Goal: Check status: Check status

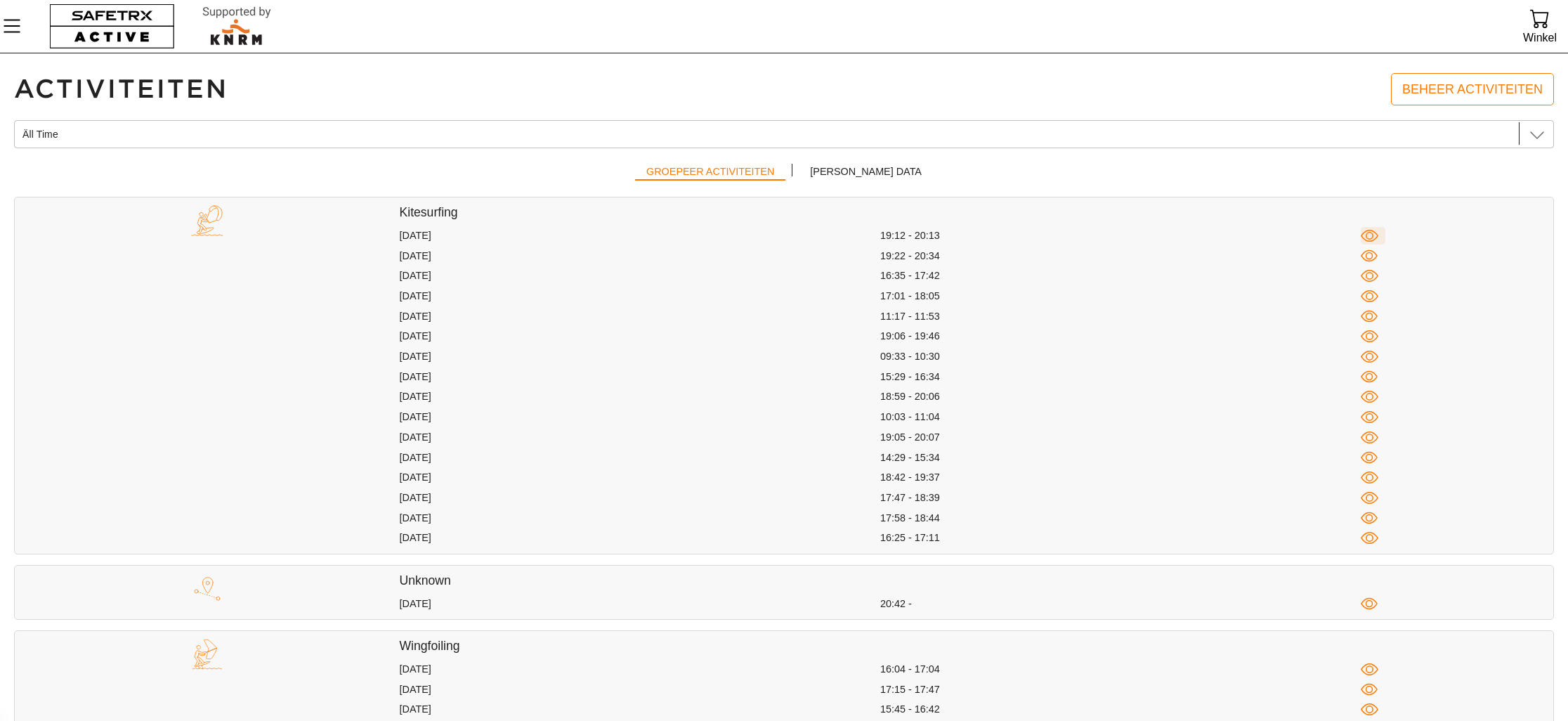
click at [1374, 232] on icon "button" at bounding box center [1370, 235] width 18 height 18
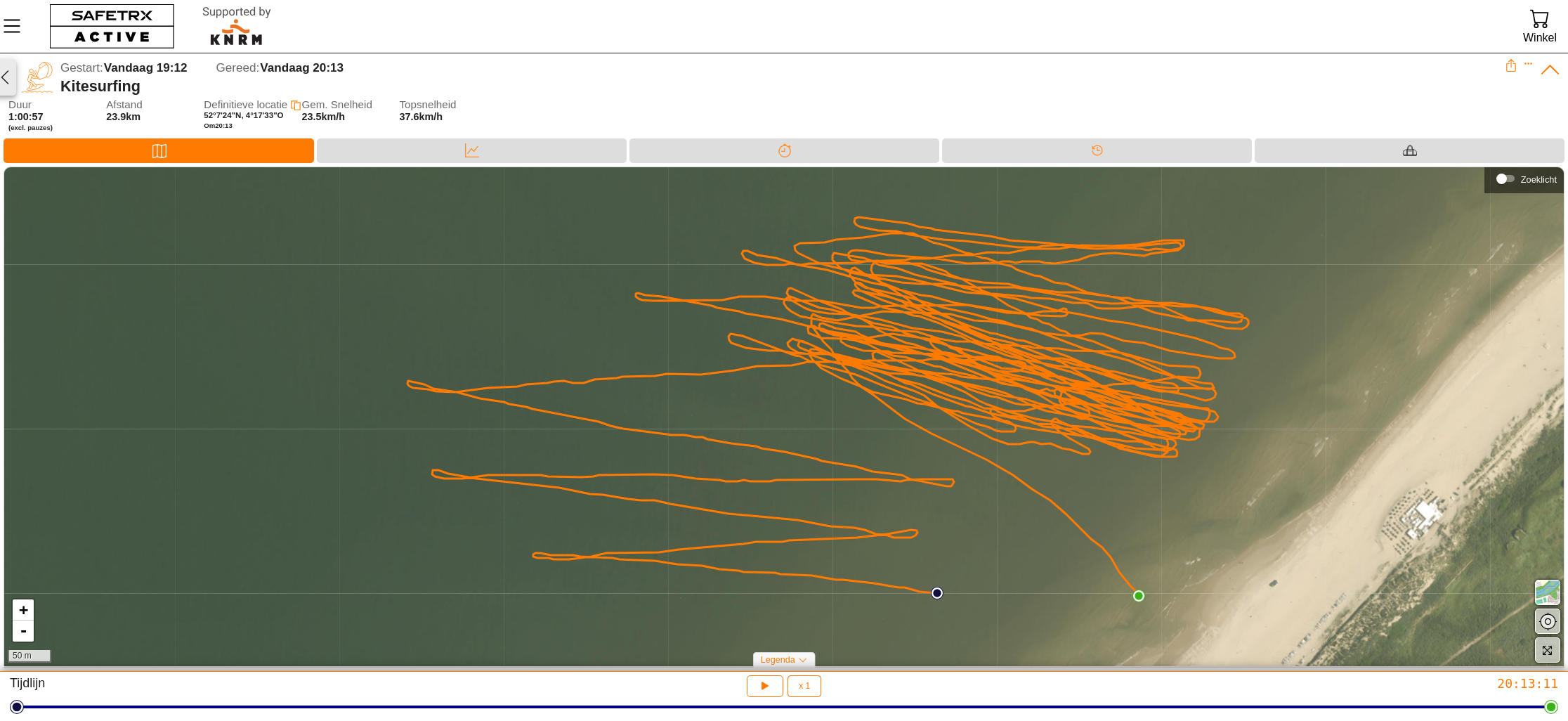
click at [6, 77] on icon "button" at bounding box center [4, 77] width 17 height 17
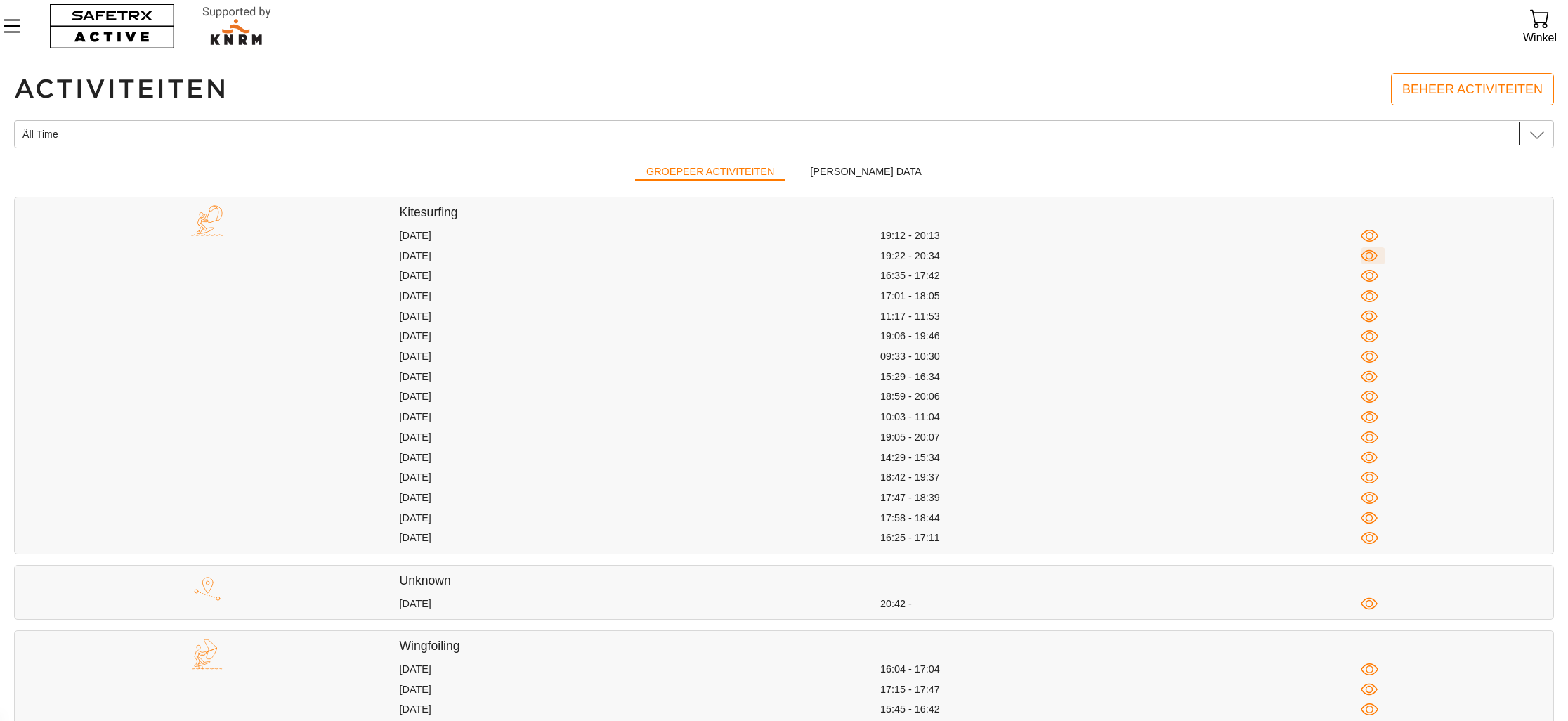
click at [1367, 254] on icon "button" at bounding box center [1370, 256] width 18 height 18
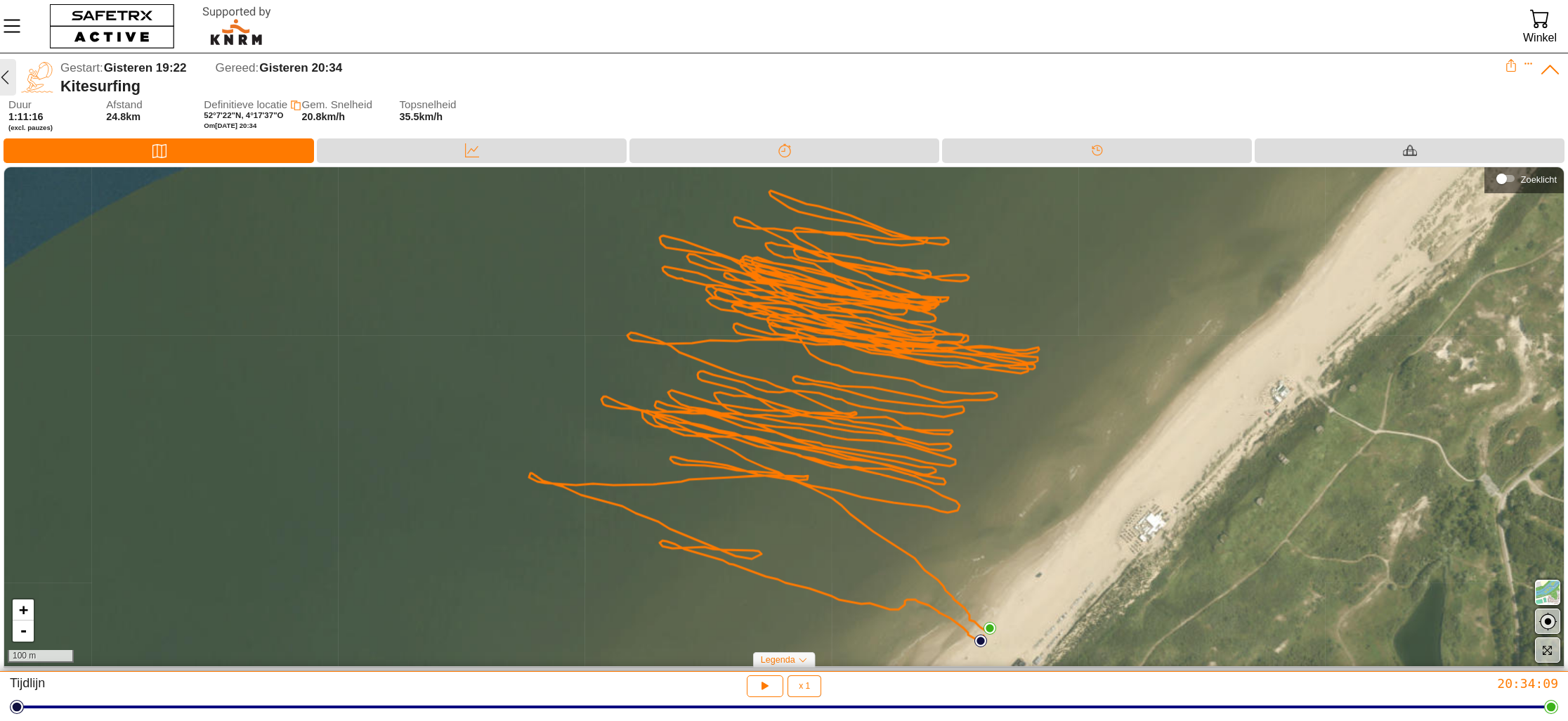
click at [6, 74] on icon "button" at bounding box center [4, 77] width 17 height 17
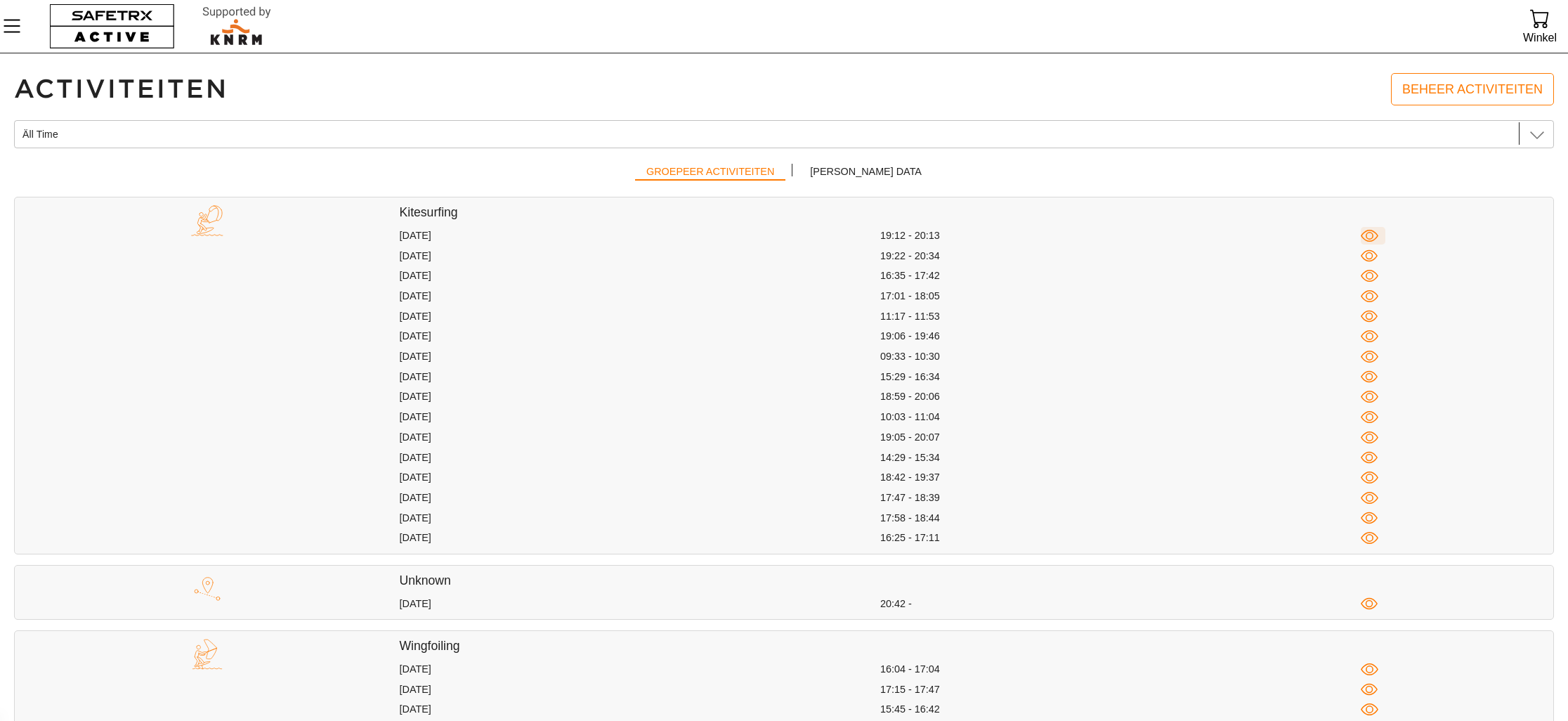
click at [1372, 233] on icon "button" at bounding box center [1370, 235] width 18 height 18
